Goal: Task Accomplishment & Management: Manage account settings

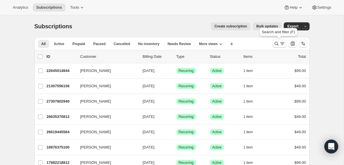
click at [280, 44] on icon "Search and filter results" at bounding box center [282, 44] width 6 height 6
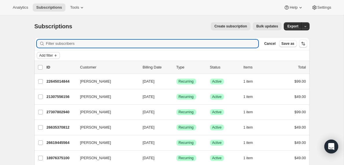
click at [53, 57] on span "Add filter" at bounding box center [46, 55] width 14 height 5
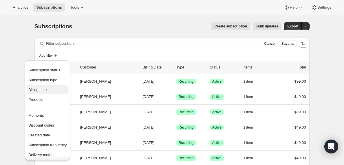
click at [42, 91] on span "Billing date" at bounding box center [37, 90] width 19 height 4
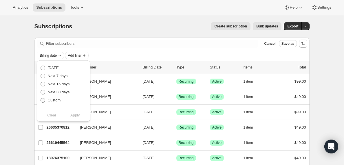
click at [43, 101] on span at bounding box center [43, 100] width 5 height 5
click at [41, 98] on input "Custom" at bounding box center [41, 98] width 0 height 0
radio input "true"
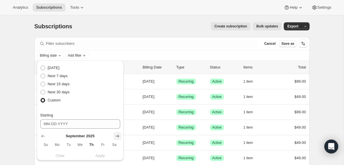
click at [117, 137] on icon "Show next month, October 2025" at bounding box center [117, 137] width 6 height 6
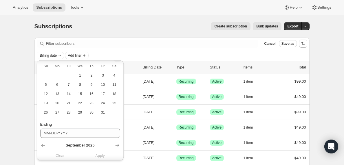
scroll to position [80, 0]
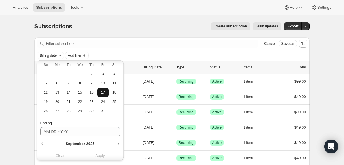
click at [103, 94] on span "17" at bounding box center [103, 92] width 7 height 5
type input "[DATE]"
click at [118, 145] on icon "Show next month, October 2025" at bounding box center [117, 144] width 4 height 3
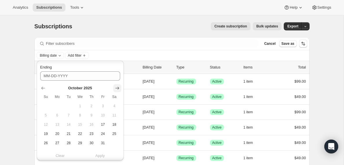
scroll to position [137, 0]
click at [116, 124] on span "18" at bounding box center [114, 124] width 7 height 5
type input "[DATE]"
click at [101, 157] on span "Apply" at bounding box center [100, 156] width 10 height 6
click at [109, 56] on span "Add filter" at bounding box center [102, 55] width 14 height 5
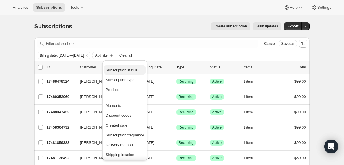
click at [125, 70] on span "Subscription status" at bounding box center [122, 70] width 32 height 4
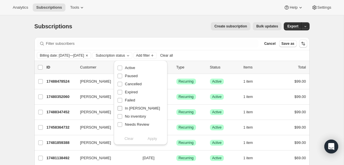
click at [120, 108] on input "In [PERSON_NAME]" at bounding box center [120, 108] width 5 height 5
checkbox input "true"
click at [153, 140] on span "Apply" at bounding box center [153, 139] width 10 height 6
click at [40, 67] on input "0 selected" at bounding box center [40, 67] width 5 height 5
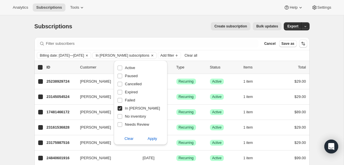
checkbox input "true"
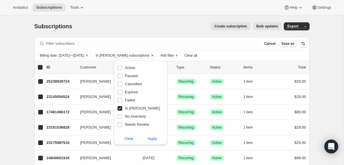
checkbox input "true"
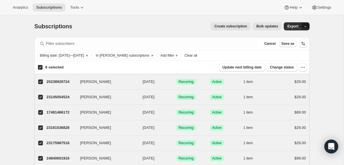
click at [306, 27] on icon "button" at bounding box center [306, 27] width 4 height 4
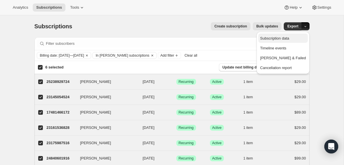
click at [285, 39] on span "Subscription data" at bounding box center [274, 38] width 29 height 4
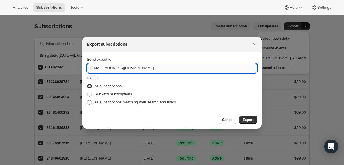
click at [104, 69] on input "[EMAIL_ADDRESS][DOMAIN_NAME]" at bounding box center [172, 68] width 170 height 9
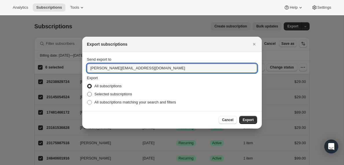
type input "[PERSON_NAME][EMAIL_ADDRESS][DOMAIN_NAME]"
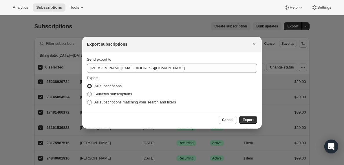
click at [90, 96] on span ":ra:" at bounding box center [89, 94] width 5 height 5
click at [87, 92] on input "Selected subscriptions" at bounding box center [87, 92] width 0 height 0
radio input "true"
click at [248, 120] on span "Export" at bounding box center [248, 120] width 11 height 5
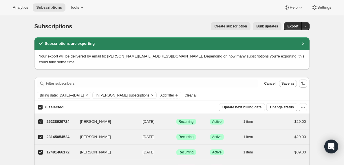
click at [197, 97] on span "Clear all" at bounding box center [190, 95] width 13 height 5
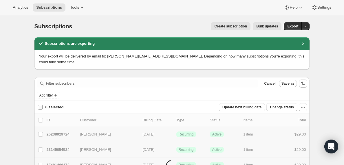
checkbox input "false"
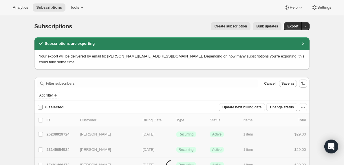
checkbox input "false"
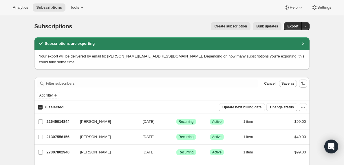
click at [39, 108] on input "6 selected" at bounding box center [40, 107] width 5 height 5
checkbox input "true"
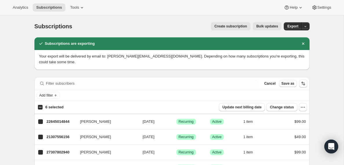
checkbox input "true"
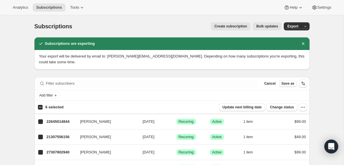
checkbox input "true"
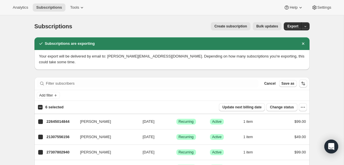
checkbox input "true"
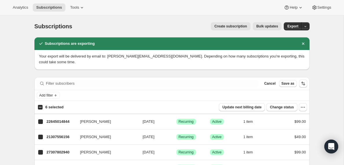
checkbox input "true"
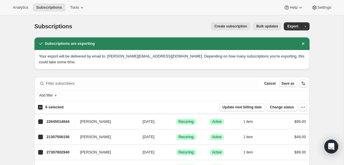
checkbox input "true"
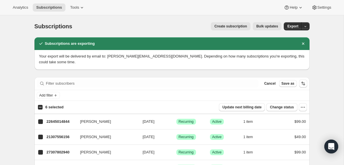
checkbox input "true"
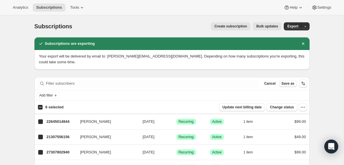
checkbox input "true"
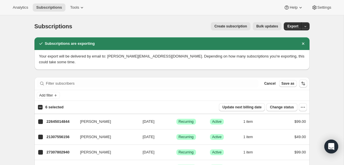
checkbox input "true"
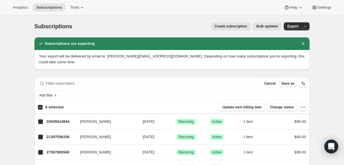
checkbox input "true"
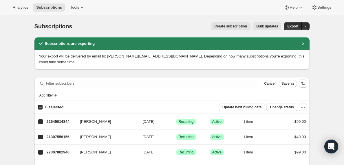
checkbox input "true"
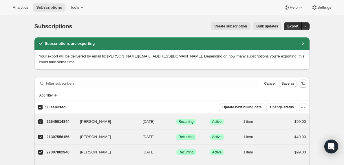
click at [40, 109] on input "50 selected" at bounding box center [40, 107] width 5 height 5
checkbox input "false"
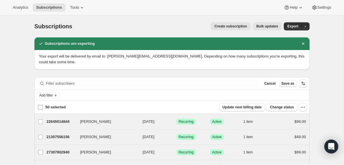
checkbox input "false"
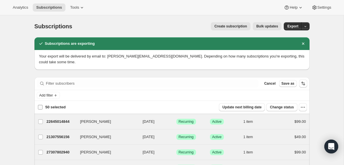
checkbox input "false"
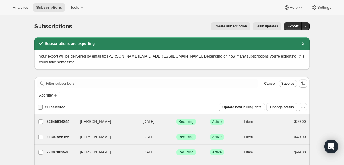
checkbox input "false"
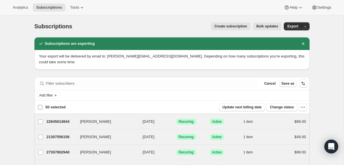
checkbox input "false"
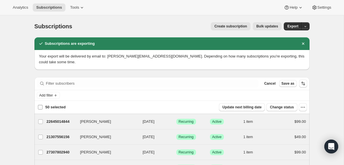
checkbox input "false"
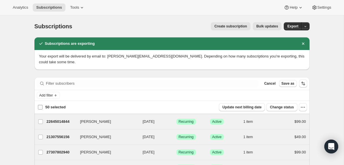
checkbox input "false"
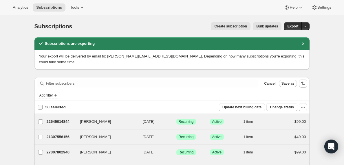
checkbox input "false"
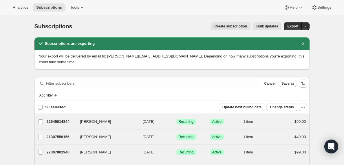
checkbox input "false"
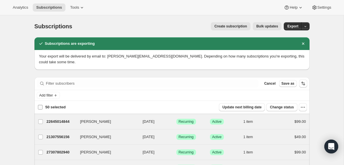
checkbox input "false"
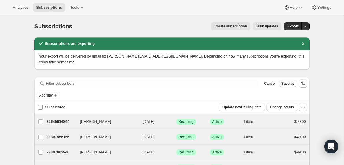
checkbox input "false"
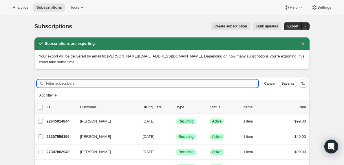
click at [55, 84] on input "Filter subscribers" at bounding box center [152, 84] width 213 height 8
paste input "[EMAIL_ADDRESS][DOMAIN_NAME]"
type input "[EMAIL_ADDRESS][DOMAIN_NAME]"
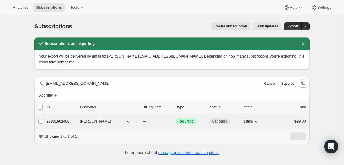
click at [61, 121] on p "27031601468" at bounding box center [61, 122] width 29 height 6
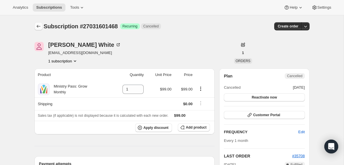
click at [38, 27] on icon "Subscriptions" at bounding box center [39, 26] width 6 height 6
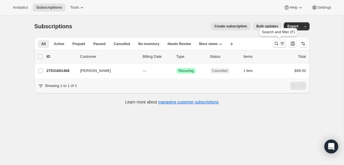
click at [281, 44] on icon "Search and filter results" at bounding box center [282, 44] width 6 height 6
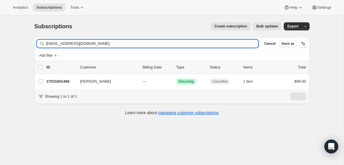
click at [74, 46] on input "[EMAIL_ADDRESS][DOMAIN_NAME]" at bounding box center [152, 44] width 213 height 8
type input "[EMAIL_ADDRESS][DOMAIN_NAME]"
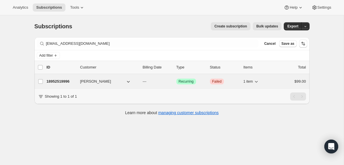
click at [57, 81] on p "18952519996" at bounding box center [61, 82] width 29 height 6
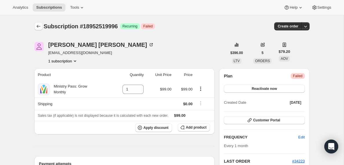
click at [38, 27] on icon "Subscriptions" at bounding box center [39, 26] width 6 height 6
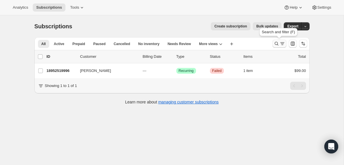
click at [280, 45] on icon "Search and filter results" at bounding box center [282, 44] width 6 height 6
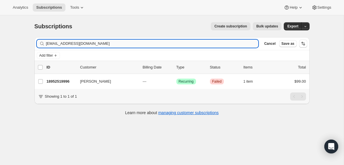
click at [85, 45] on input "[EMAIL_ADDRESS][DOMAIN_NAME]" at bounding box center [152, 44] width 213 height 8
type input "[PERSON_NAME][EMAIL_ADDRESS][DOMAIN_NAME]"
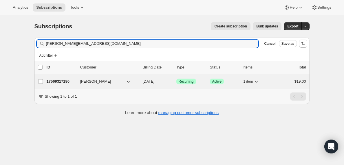
click at [56, 83] on p "17569317180" at bounding box center [61, 82] width 29 height 6
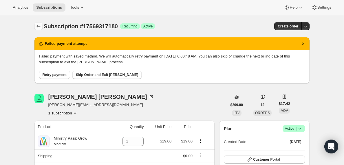
click at [38, 28] on icon "Subscriptions" at bounding box center [39, 26] width 6 height 6
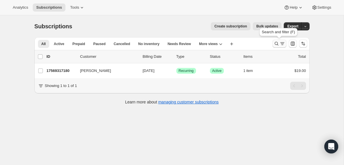
click at [279, 45] on icon "Search and filter results" at bounding box center [282, 44] width 6 height 6
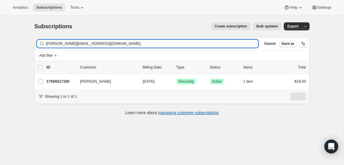
click at [83, 42] on input "[PERSON_NAME][EMAIL_ADDRESS][DOMAIN_NAME]" at bounding box center [152, 44] width 213 height 8
click at [89, 44] on input "[EMAIL_ADDRESS][DOMAIN_NAME]" at bounding box center [147, 44] width 202 height 8
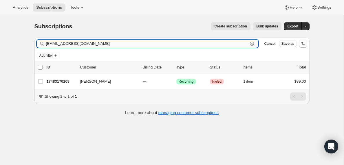
click at [89, 44] on input "[EMAIL_ADDRESS][DOMAIN_NAME]" at bounding box center [147, 44] width 202 height 8
paste input "[EMAIL_ADDRESS][DOMAIN_NAME]"
click at [89, 46] on input "[EMAIL_ADDRESS][DOMAIN_NAME]" at bounding box center [147, 44] width 202 height 8
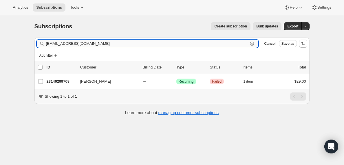
click at [89, 46] on input "[EMAIL_ADDRESS][DOMAIN_NAME]" at bounding box center [147, 44] width 202 height 8
paste input "frankthomas@harrisbaptist"
click at [85, 44] on input "[EMAIL_ADDRESS][DOMAIN_NAME]" at bounding box center [147, 44] width 202 height 8
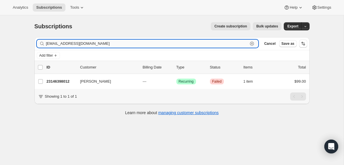
click at [85, 44] on input "[EMAIL_ADDRESS][DOMAIN_NAME]" at bounding box center [147, 44] width 202 height 8
paste input "[EMAIL_ADDRESS][DOMAIN_NAME]"
type input "[EMAIL_ADDRESS][DOMAIN_NAME]"
